Goal: Check status: Check status

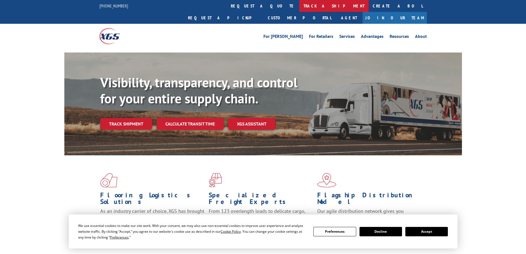
click at [299, 6] on link "track a shipment" at bounding box center [333, 6] width 69 height 12
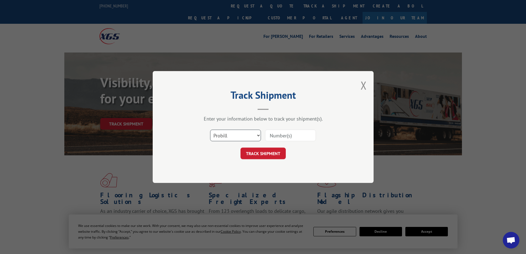
click at [223, 138] on select "Select category... Probill BOL PO" at bounding box center [235, 135] width 51 height 12
select select "bol"
click at [210, 129] on select "Select category... Probill BOL PO" at bounding box center [235, 135] width 51 height 12
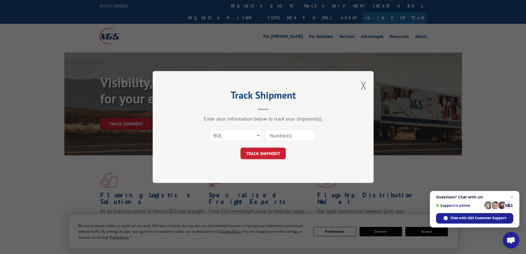
click at [287, 135] on input at bounding box center [290, 135] width 51 height 12
paste input "5428959"
type input "5428959"
click at [240, 147] on button "TRACK SHIPMENT" at bounding box center [262, 153] width 45 height 12
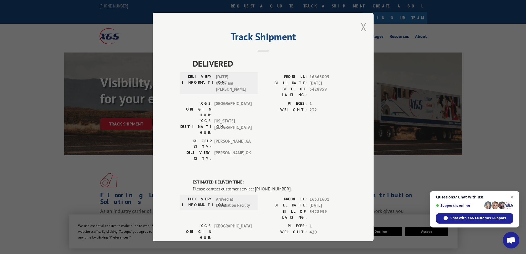
click at [362, 27] on button "Close modal" at bounding box center [363, 27] width 6 height 15
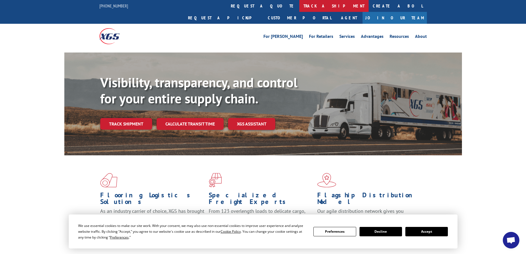
click at [299, 5] on link "track a shipment" at bounding box center [333, 6] width 69 height 12
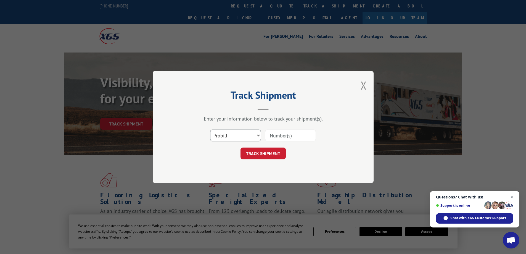
click at [237, 135] on select "Select category... Probill BOL PO" at bounding box center [235, 135] width 51 height 12
select select "bol"
click at [210, 129] on select "Select category... Probill BOL PO" at bounding box center [235, 135] width 51 height 12
click at [280, 135] on input at bounding box center [290, 135] width 51 height 12
paste input "5438347"
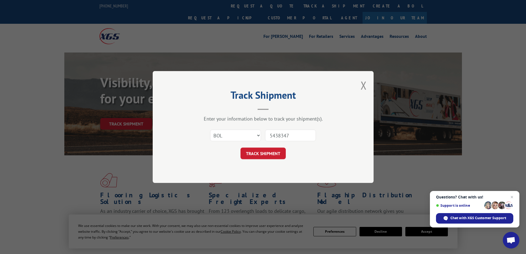
type input "5438347"
click at [240, 147] on button "TRACK SHIPMENT" at bounding box center [262, 153] width 45 height 12
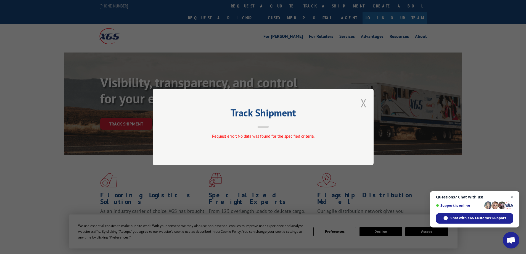
click at [365, 103] on button "Close modal" at bounding box center [363, 103] width 6 height 15
